Goal: Information Seeking & Learning: Find contact information

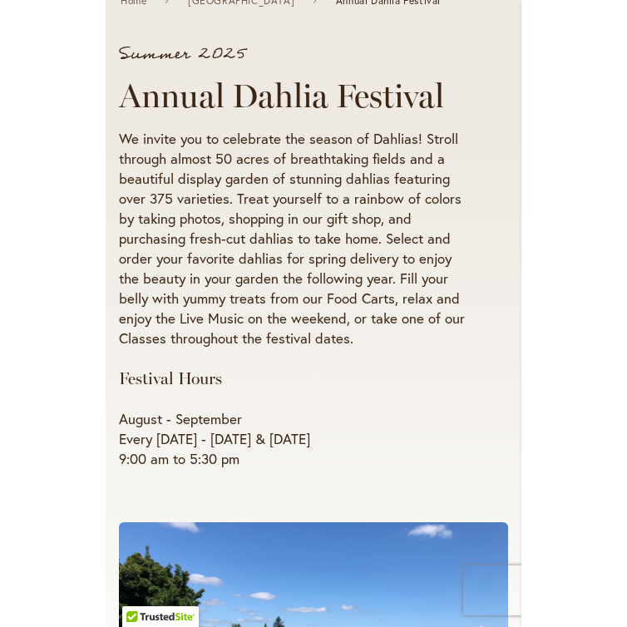
scroll to position [185, 0]
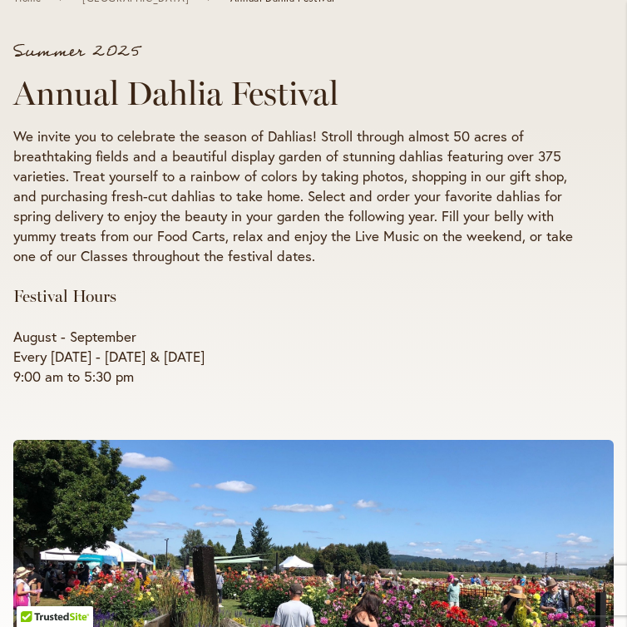
click at [155, 353] on p "August - September Every [DATE] - [DATE] & [DATE] 9:00 am to 5:30 pm" at bounding box center [296, 357] width 567 height 60
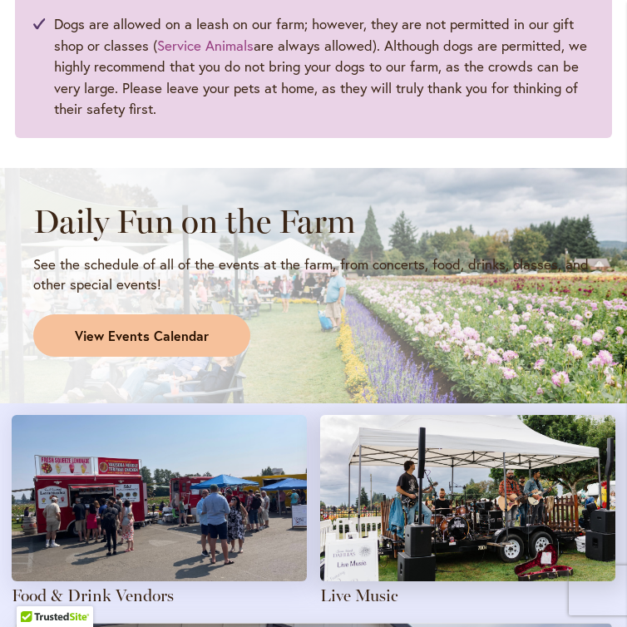
scroll to position [1317, 0]
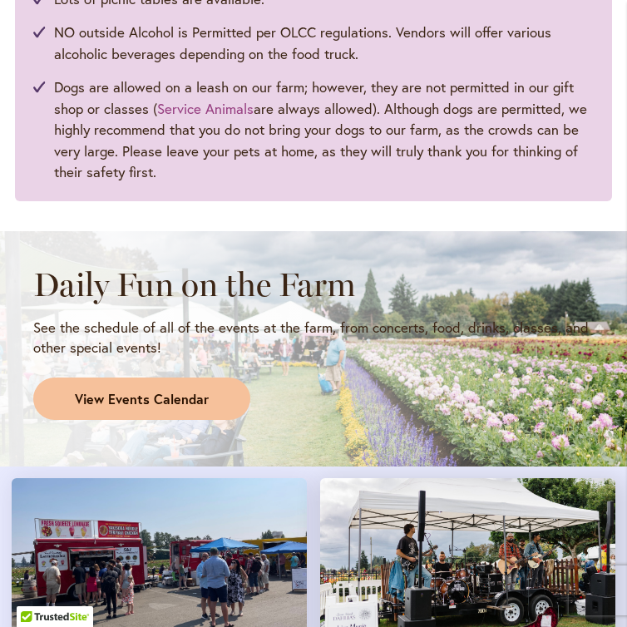
click at [185, 398] on span "View Events Calendar" at bounding box center [142, 399] width 134 height 19
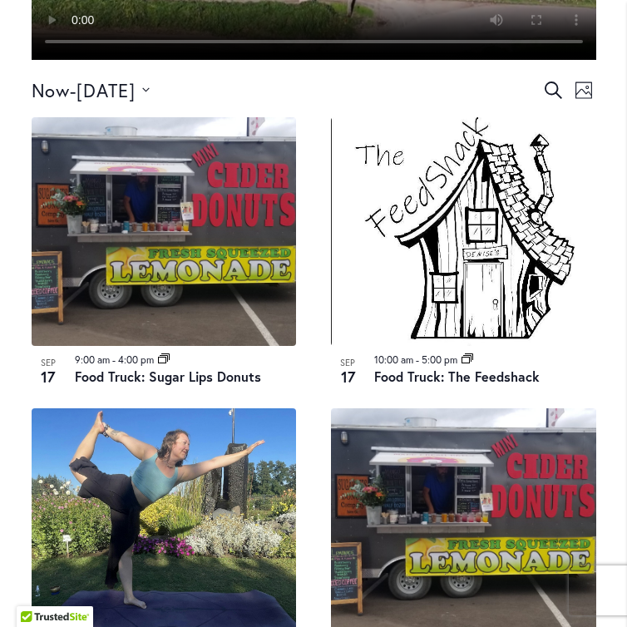
scroll to position [822, 0]
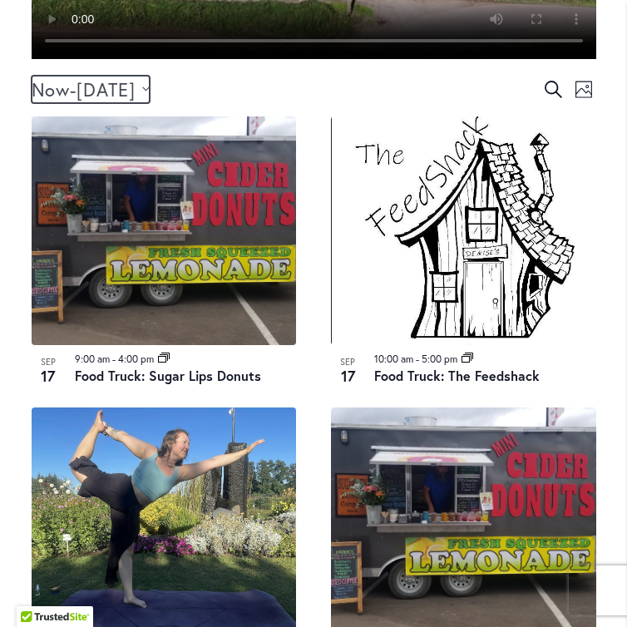
click at [149, 91] on icon "Click to toggle datepicker" at bounding box center [145, 89] width 7 height 4
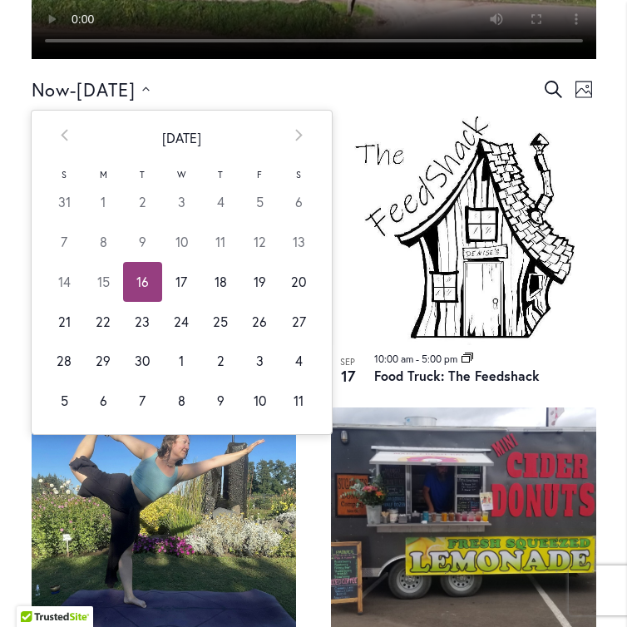
scroll to position [824, 0]
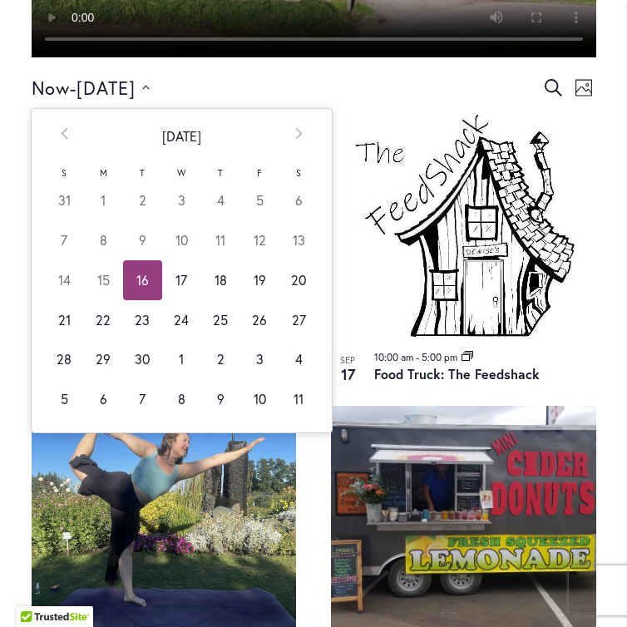
click at [451, 101] on div "Now Now - [DATE] September 20 Select date. ********* Prev [DATE] Next S M T W T…" at bounding box center [287, 87] width 510 height 27
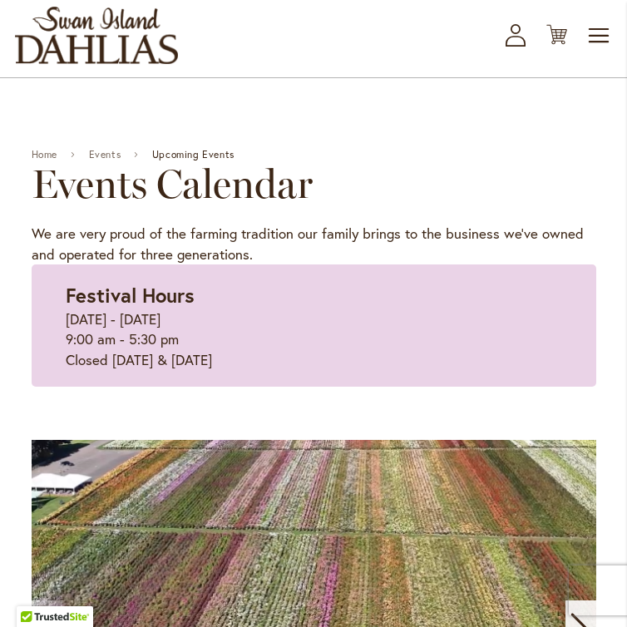
scroll to position [0, 0]
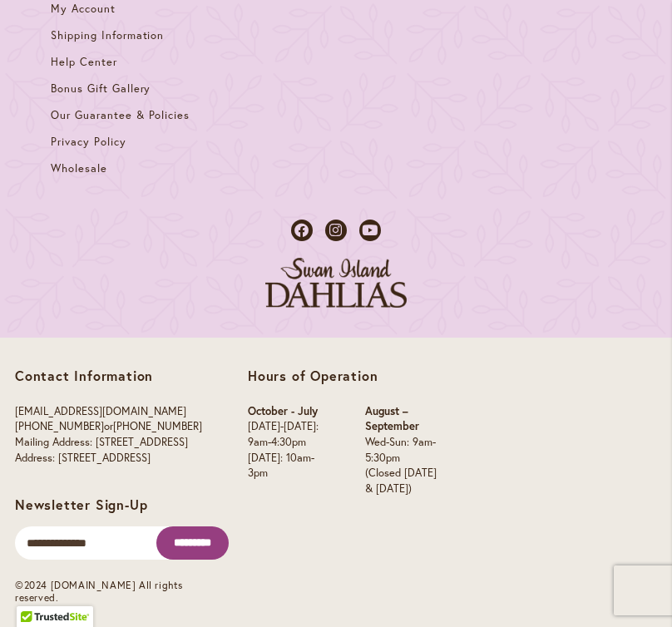
scroll to position [4887, 0]
drag, startPoint x: 95, startPoint y: 485, endPoint x: 58, endPoint y: 475, distance: 37.9
click at [58, 465] on p "info@dahlias.com (503) 266-7711 or 1-800-410-6540 Mailing Address: PO Box 700, …" at bounding box center [108, 435] width 187 height 62
copy p "995 NW 22nd Ave, Canby, OR 97013"
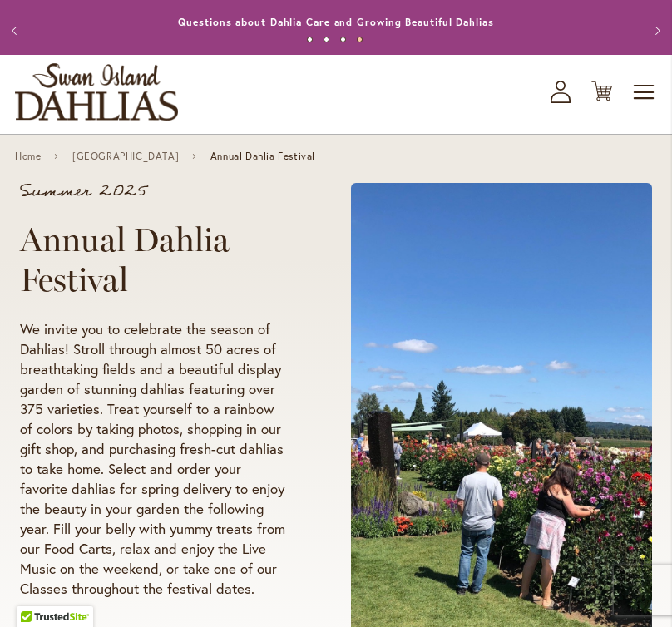
scroll to position [0, 0]
